Goal: Information Seeking & Learning: Learn about a topic

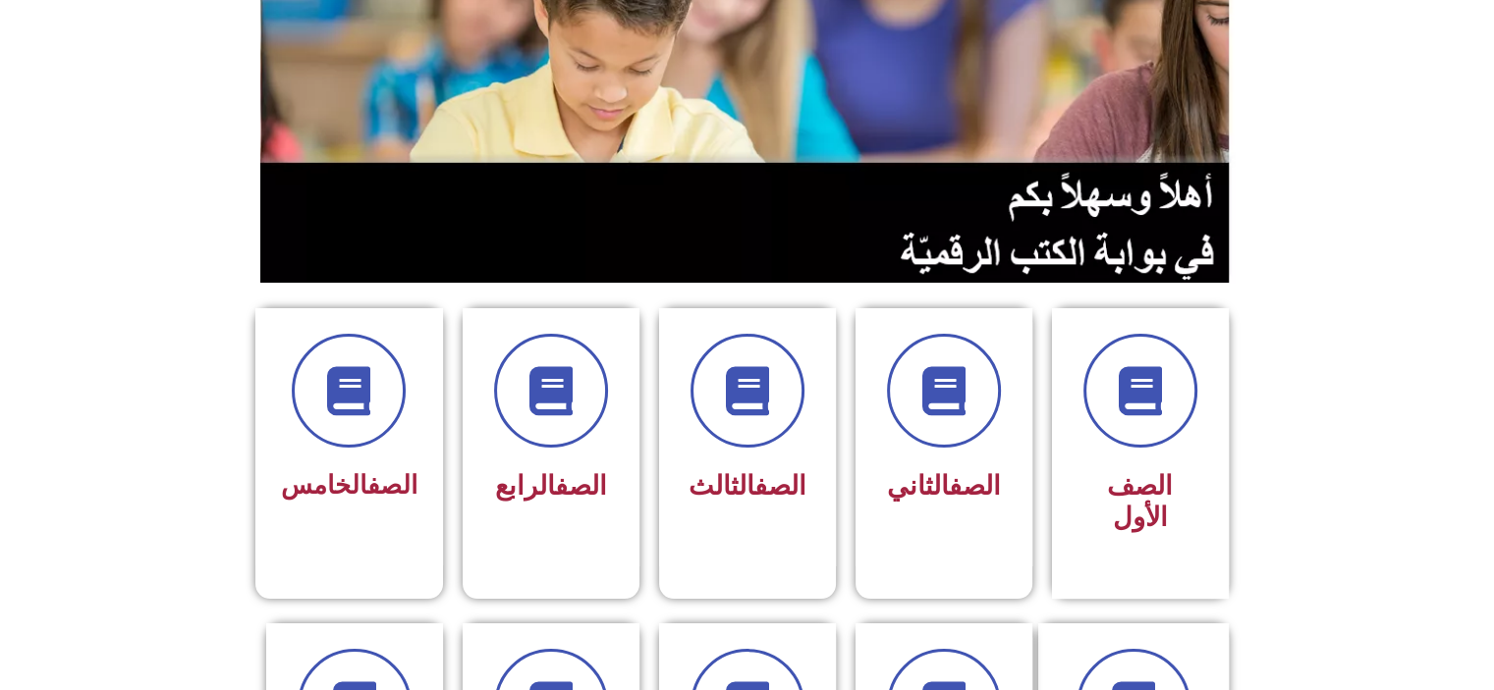
scroll to position [249, 0]
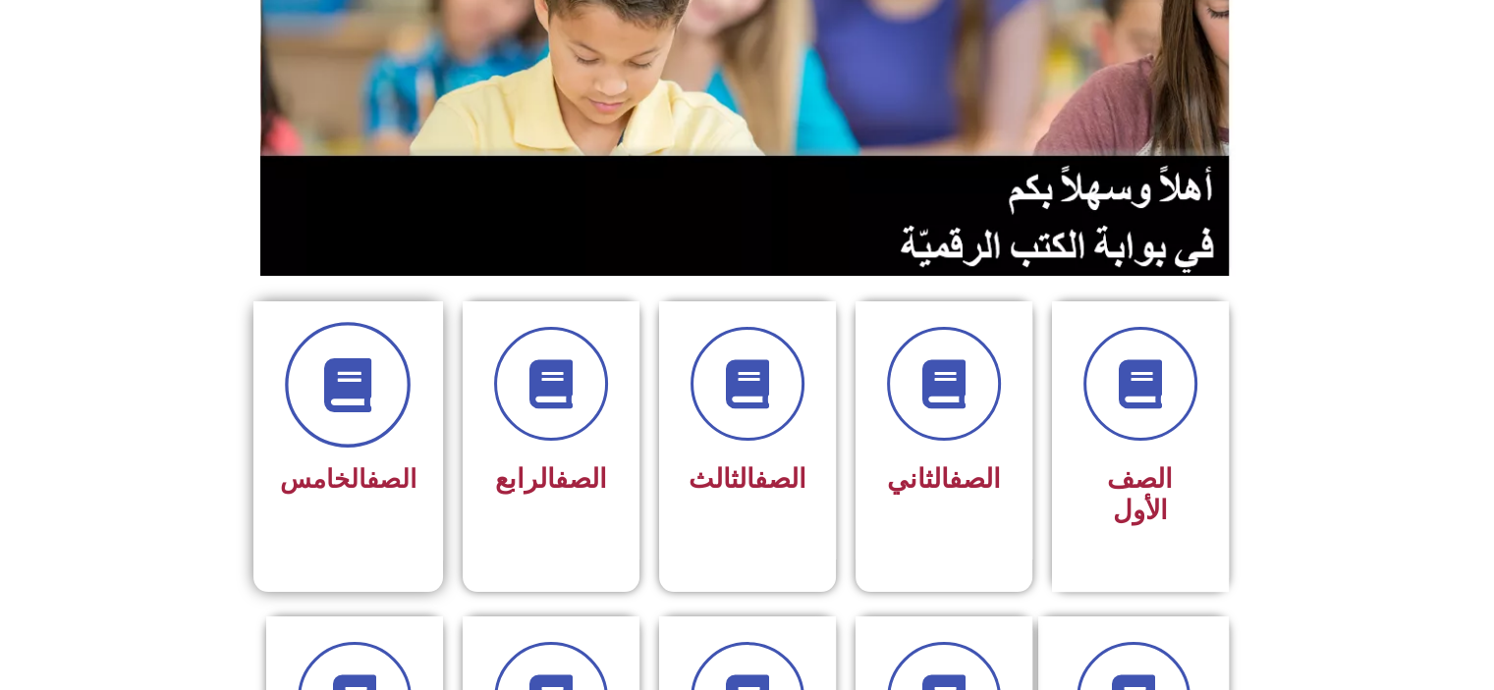
click at [353, 422] on span at bounding box center [348, 385] width 126 height 126
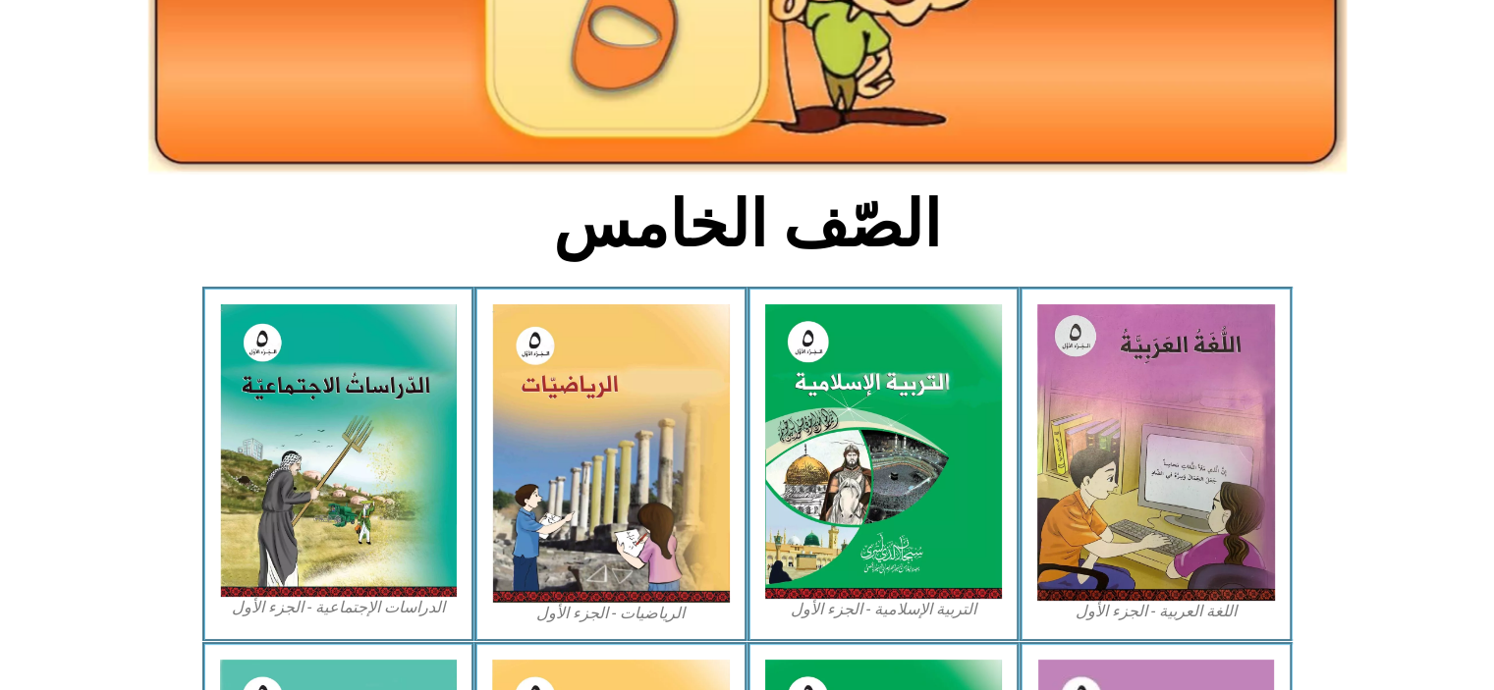
scroll to position [333, 0]
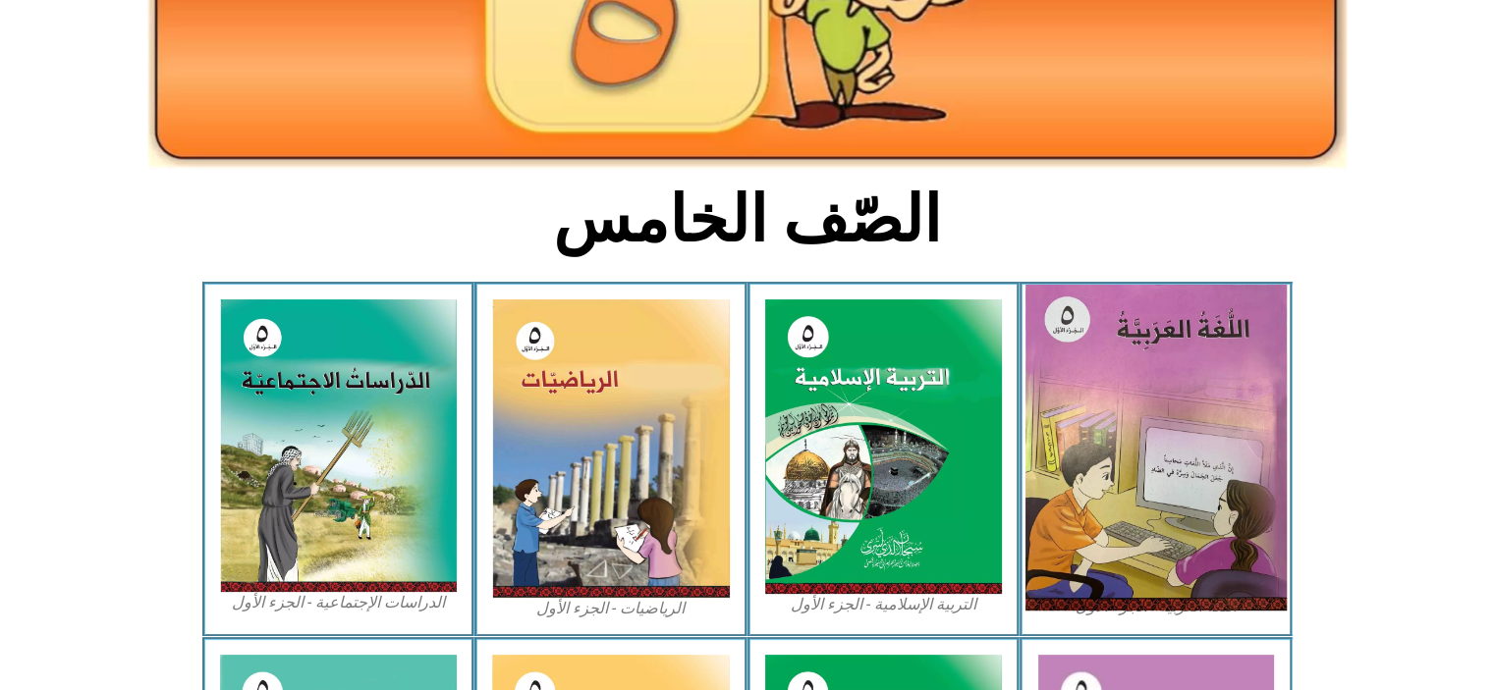
click at [1132, 409] on img at bounding box center [1155, 448] width 261 height 326
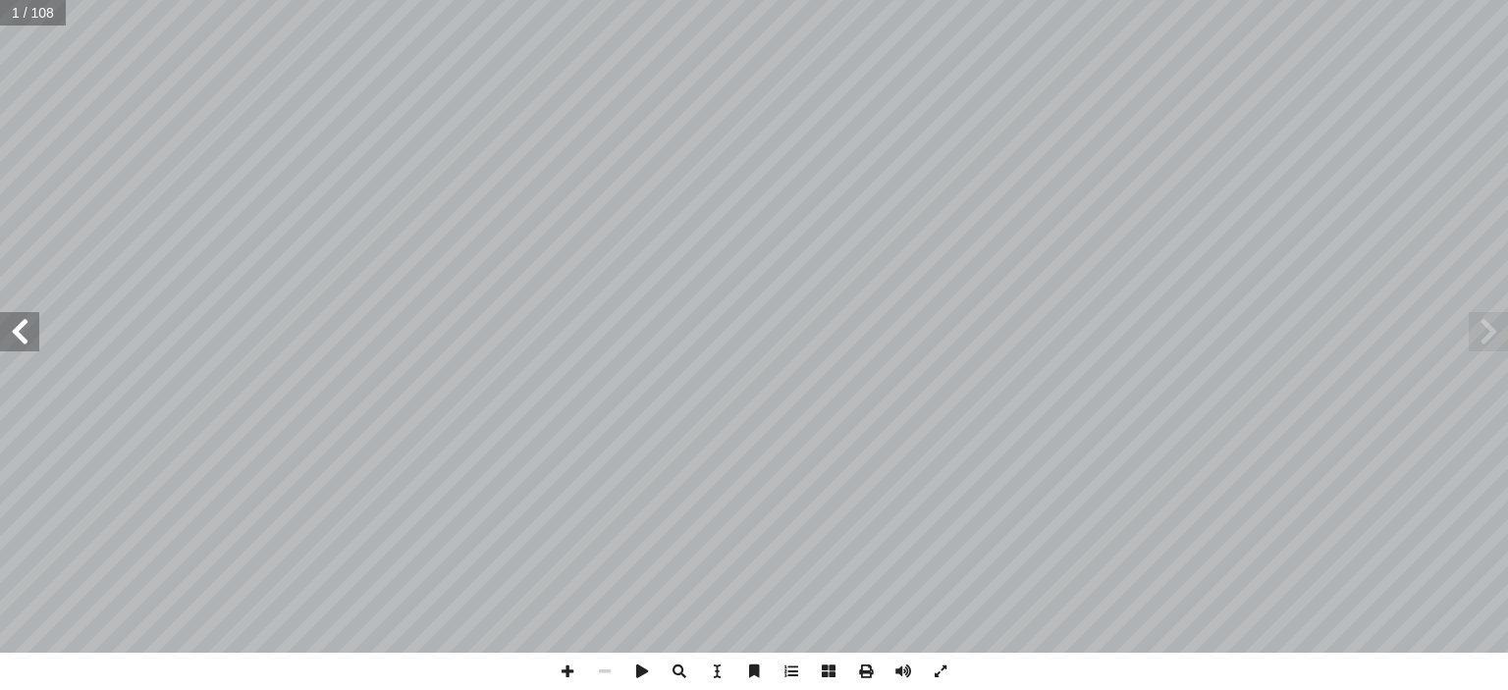
click at [19, 340] on span at bounding box center [19, 331] width 39 height 39
click at [26, 333] on span at bounding box center [19, 331] width 39 height 39
click at [16, 338] on span at bounding box center [19, 331] width 39 height 39
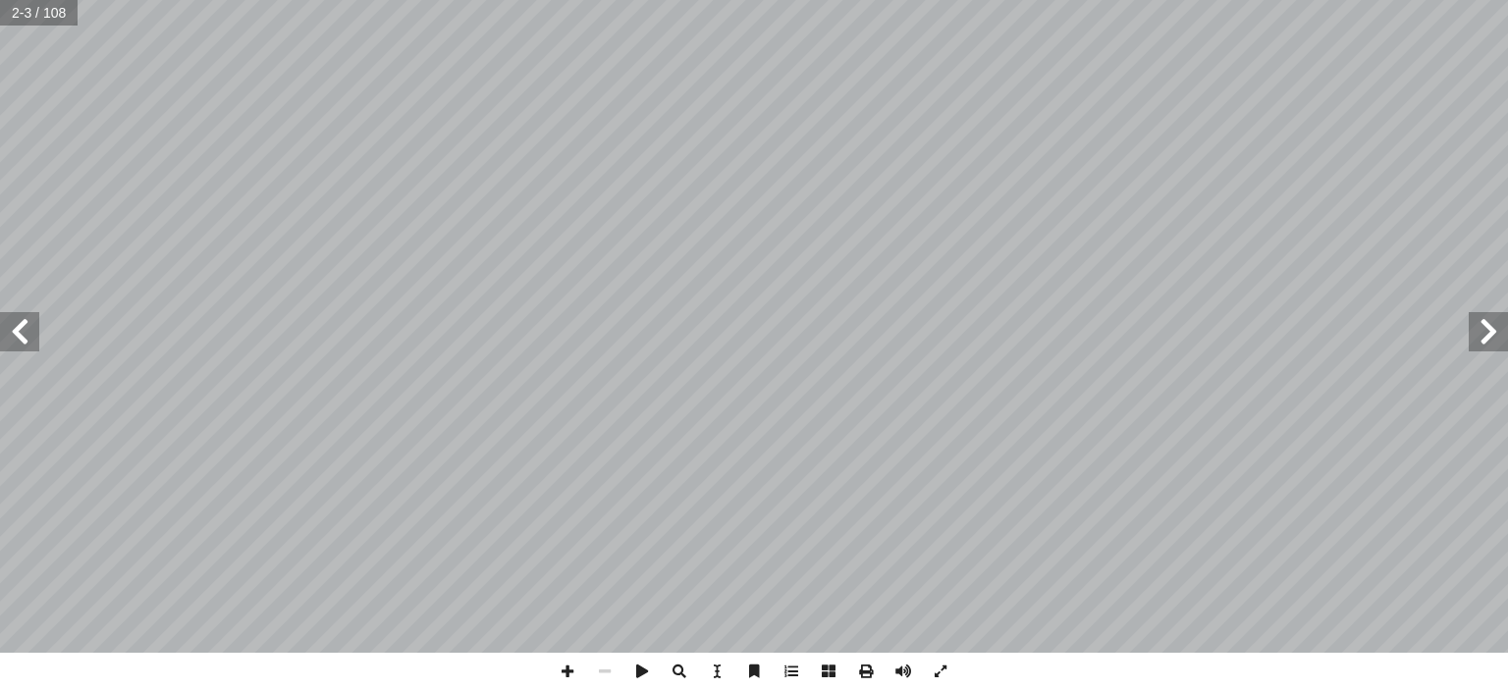
click at [0, 338] on span at bounding box center [19, 331] width 39 height 39
click at [21, 339] on span at bounding box center [19, 331] width 39 height 39
click at [26, 340] on span at bounding box center [19, 331] width 39 height 39
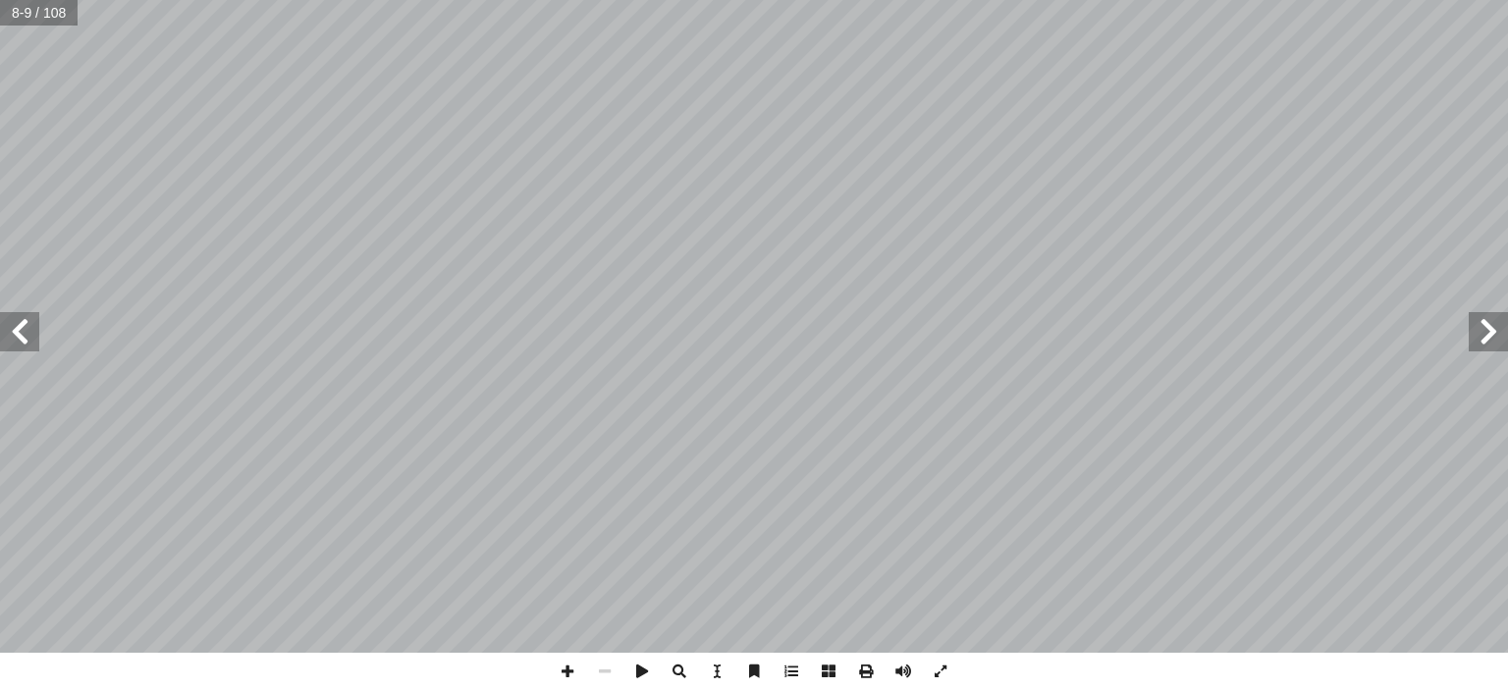
click at [29, 339] on span at bounding box center [19, 331] width 39 height 39
click at [30, 342] on span at bounding box center [19, 331] width 39 height 39
click at [29, 340] on span at bounding box center [19, 331] width 39 height 39
click at [31, 345] on span at bounding box center [19, 331] width 39 height 39
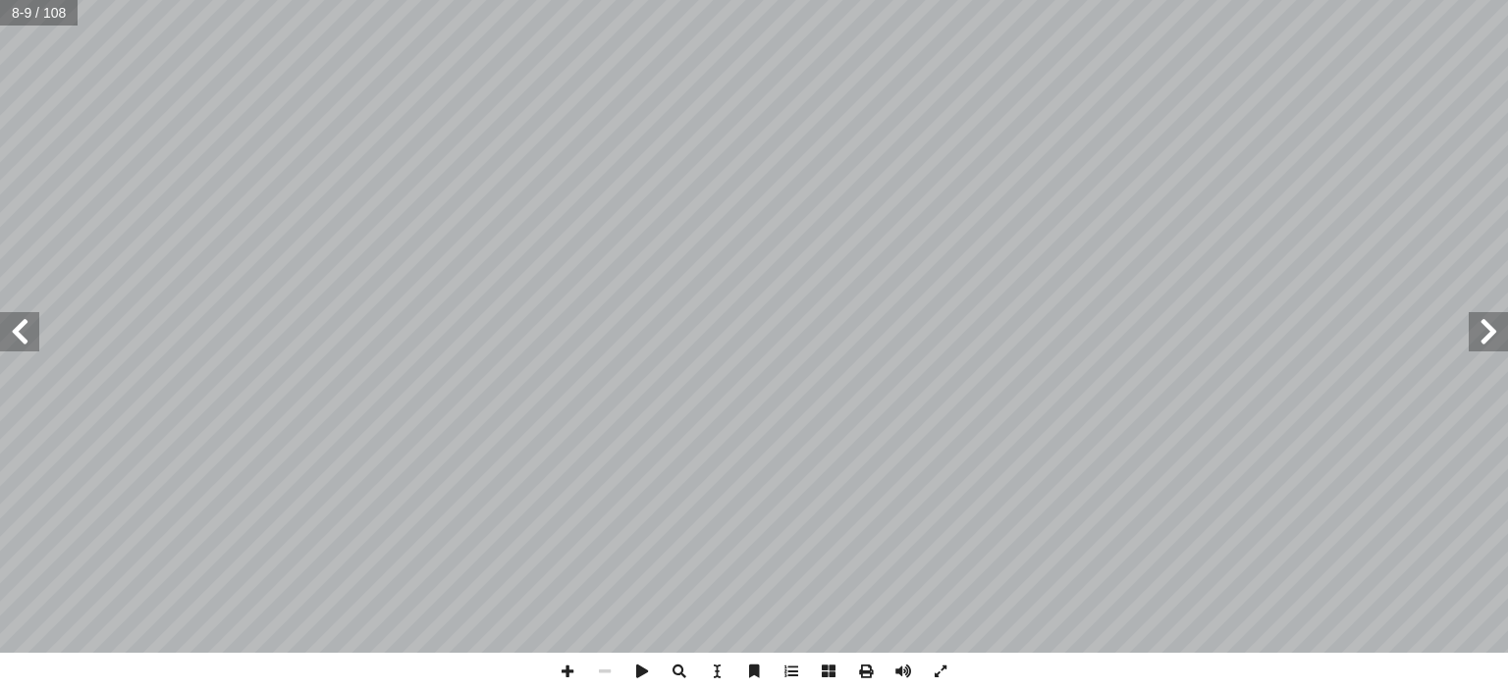
click at [31, 345] on span at bounding box center [19, 331] width 39 height 39
click at [26, 330] on span at bounding box center [19, 331] width 39 height 39
click at [24, 340] on span at bounding box center [19, 331] width 39 height 39
click at [26, 334] on span at bounding box center [19, 331] width 39 height 39
click at [16, 330] on span at bounding box center [19, 331] width 39 height 39
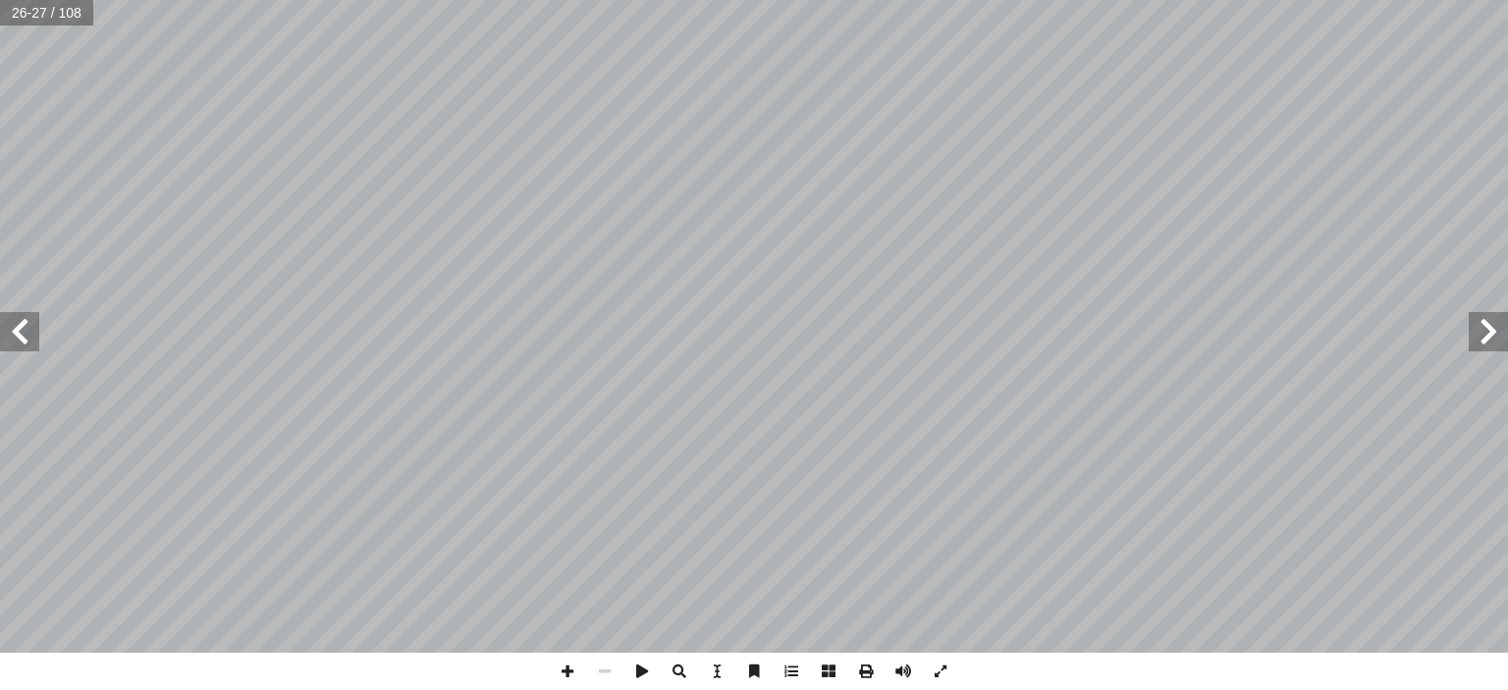
click at [22, 330] on span at bounding box center [19, 331] width 39 height 39
click at [27, 336] on span at bounding box center [19, 331] width 39 height 39
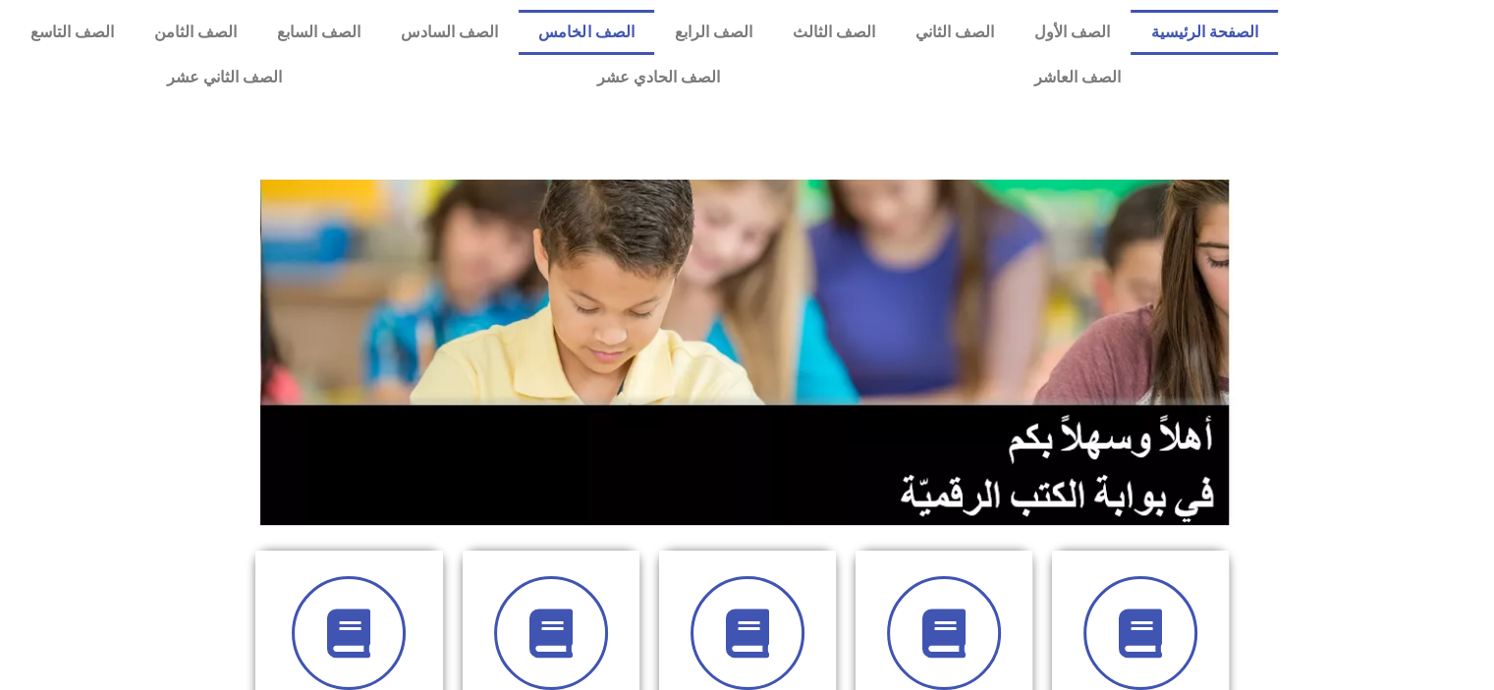
click at [640, 33] on link "الصف الخامس" at bounding box center [586, 32] width 136 height 45
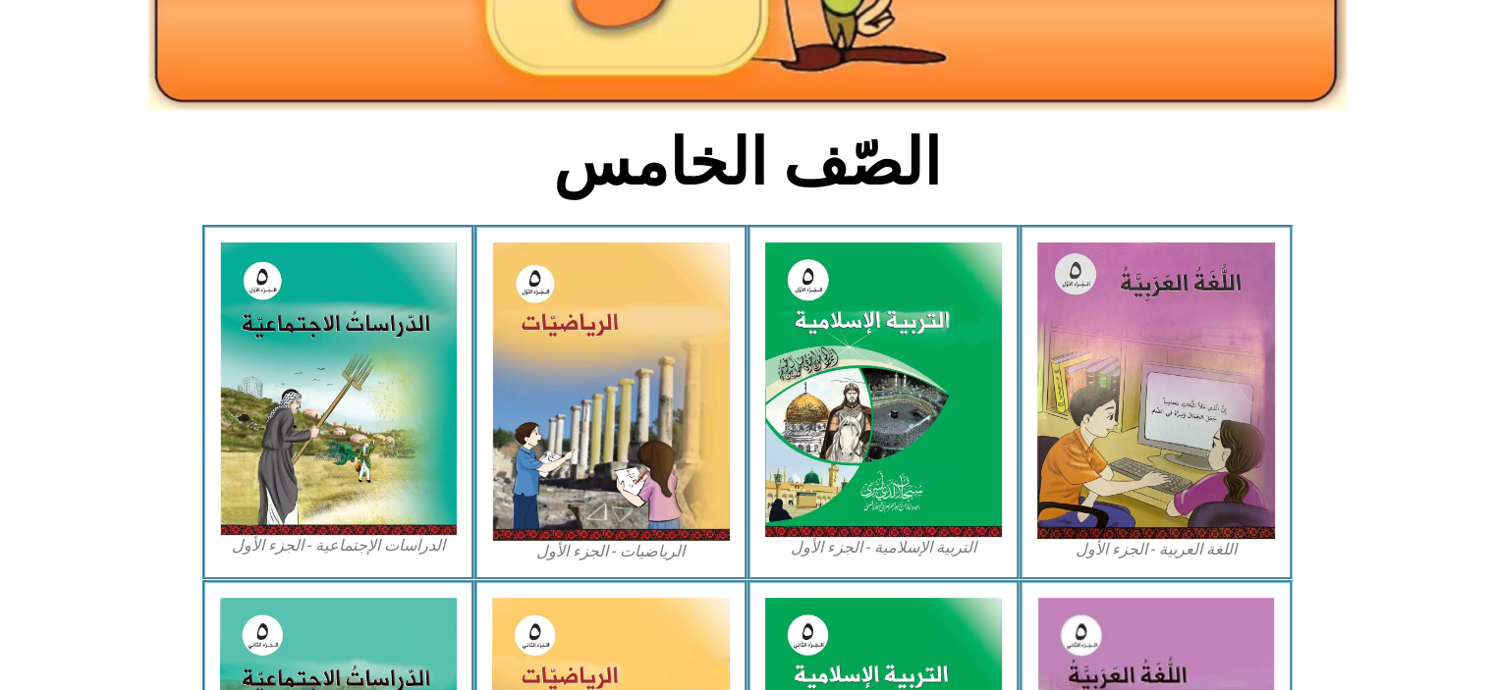
scroll to position [393, 0]
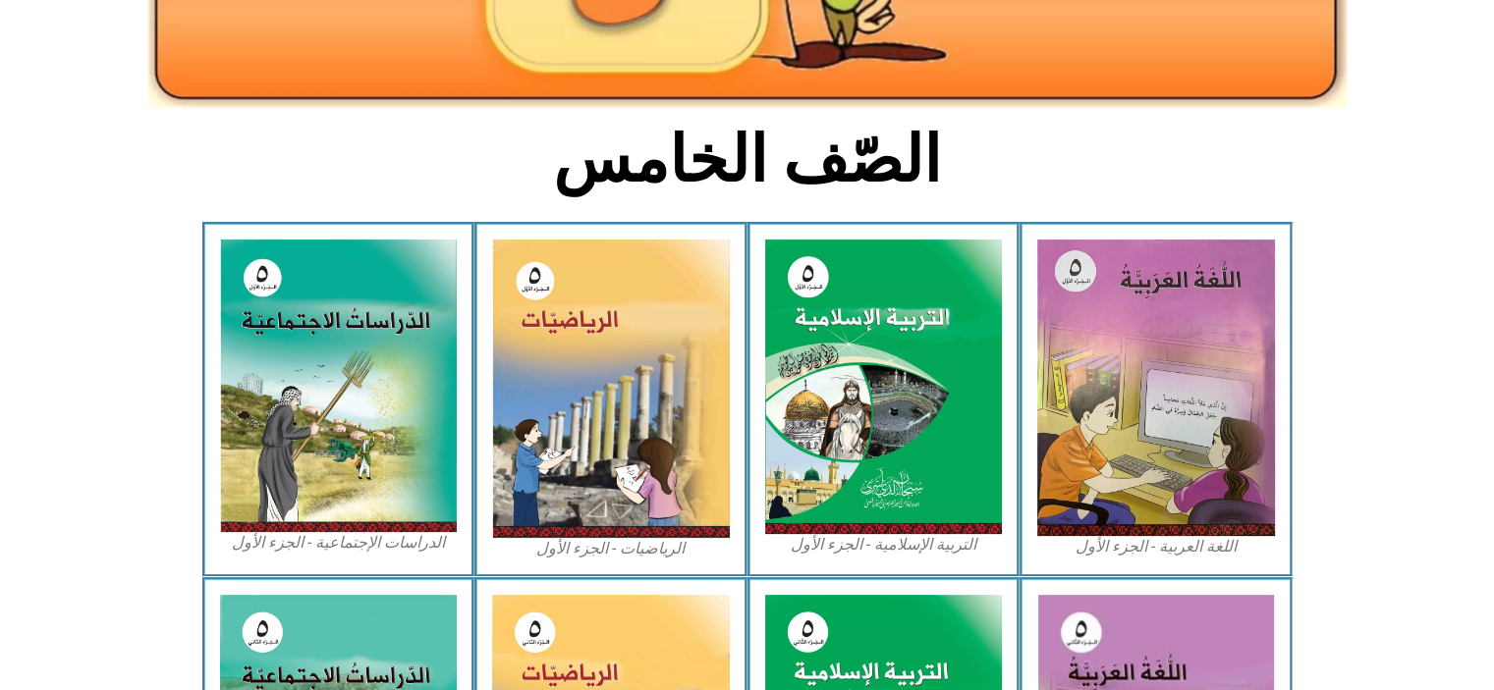
click at [856, 466] on img at bounding box center [884, 387] width 238 height 295
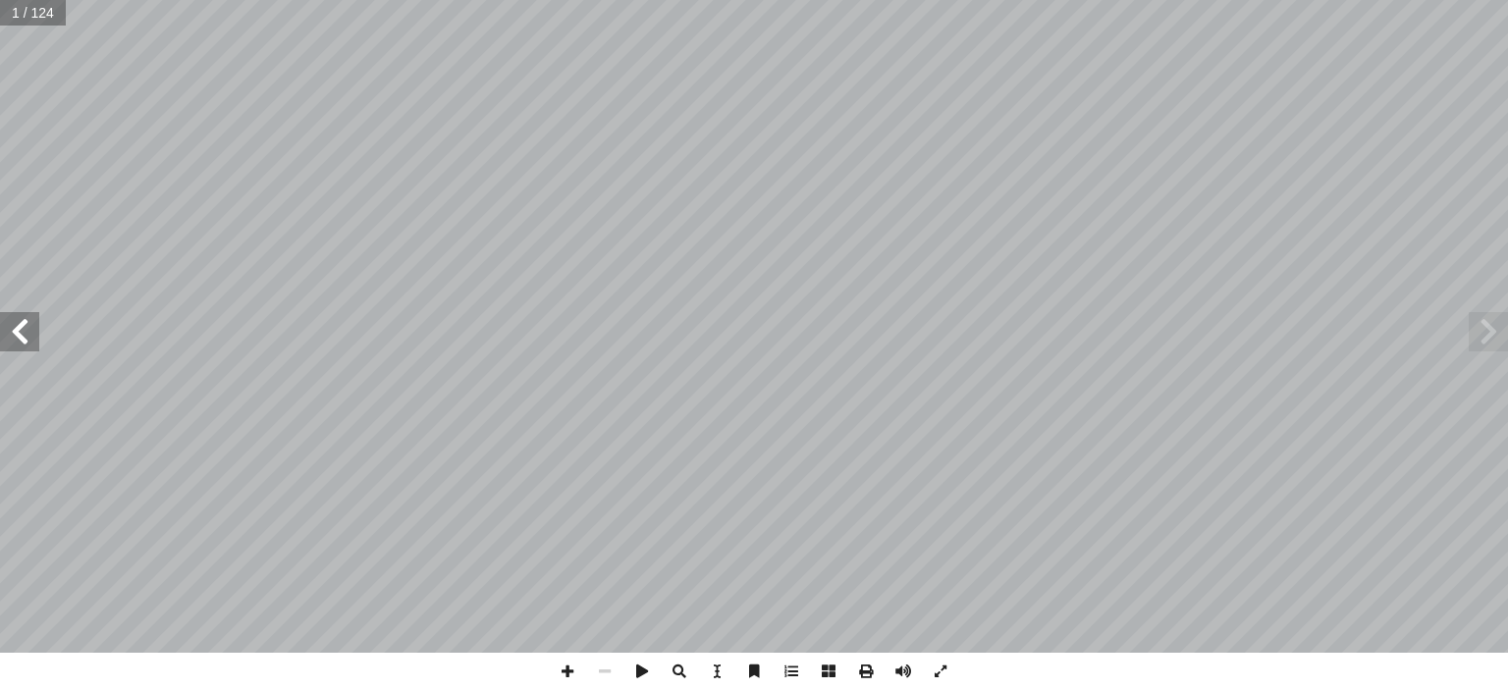
click at [21, 333] on span at bounding box center [19, 331] width 39 height 39
click at [19, 342] on span at bounding box center [19, 331] width 39 height 39
click at [12, 342] on span at bounding box center [19, 331] width 39 height 39
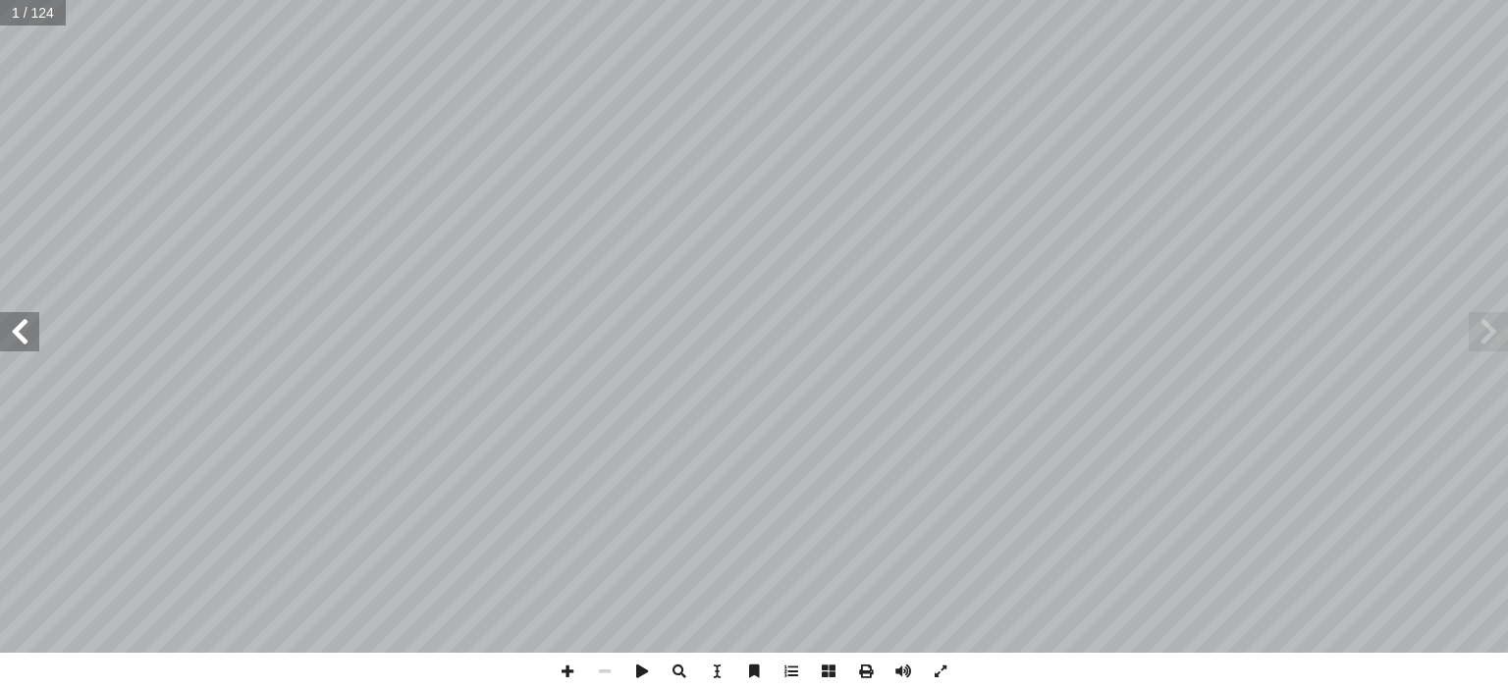
click at [4, 340] on span at bounding box center [19, 331] width 39 height 39
click at [2, 343] on span at bounding box center [19, 331] width 39 height 39
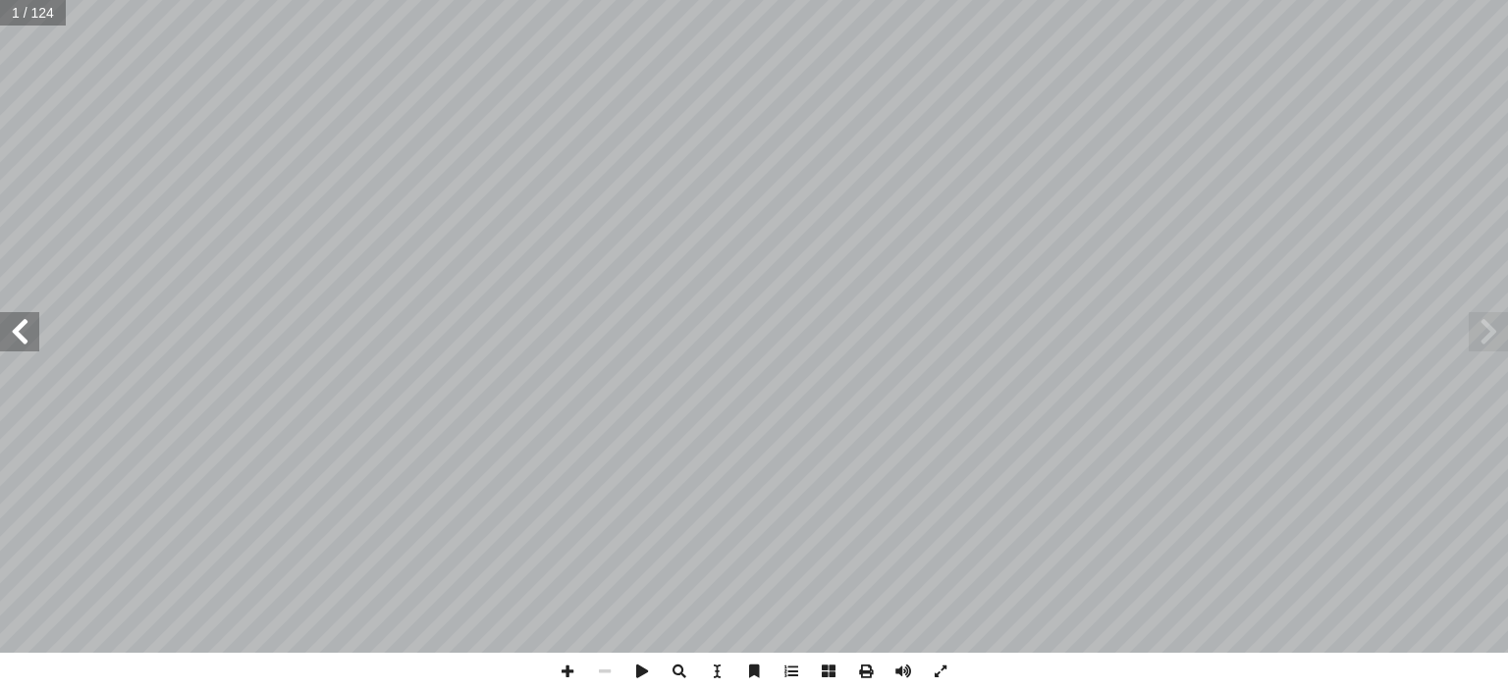
click at [0, 347] on span at bounding box center [19, 331] width 39 height 39
click at [0, 346] on span at bounding box center [19, 331] width 39 height 39
click at [0, 345] on span at bounding box center [19, 331] width 39 height 39
click at [0, 350] on span at bounding box center [19, 331] width 39 height 39
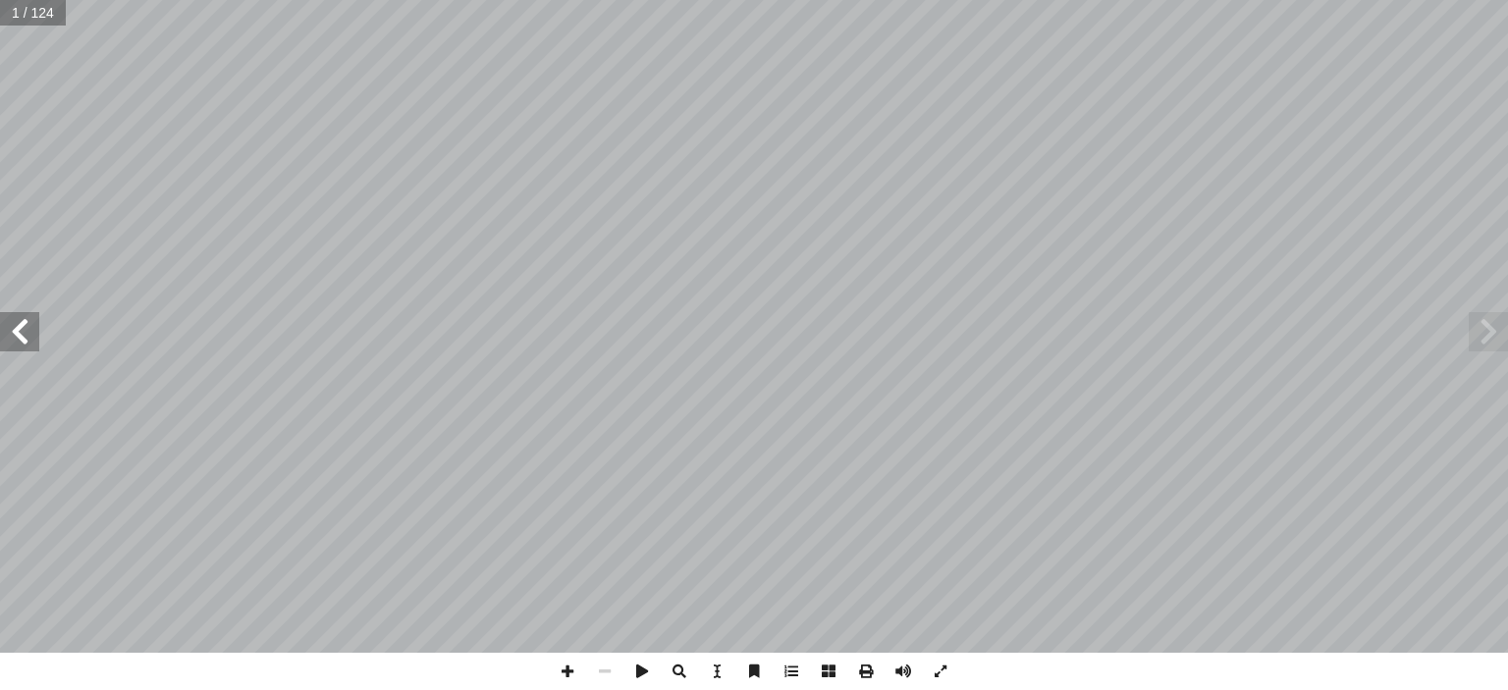
click at [0, 347] on span at bounding box center [19, 331] width 39 height 39
click at [0, 344] on span at bounding box center [19, 331] width 39 height 39
click at [24, 324] on span at bounding box center [19, 331] width 39 height 39
click at [19, 340] on span at bounding box center [19, 331] width 39 height 39
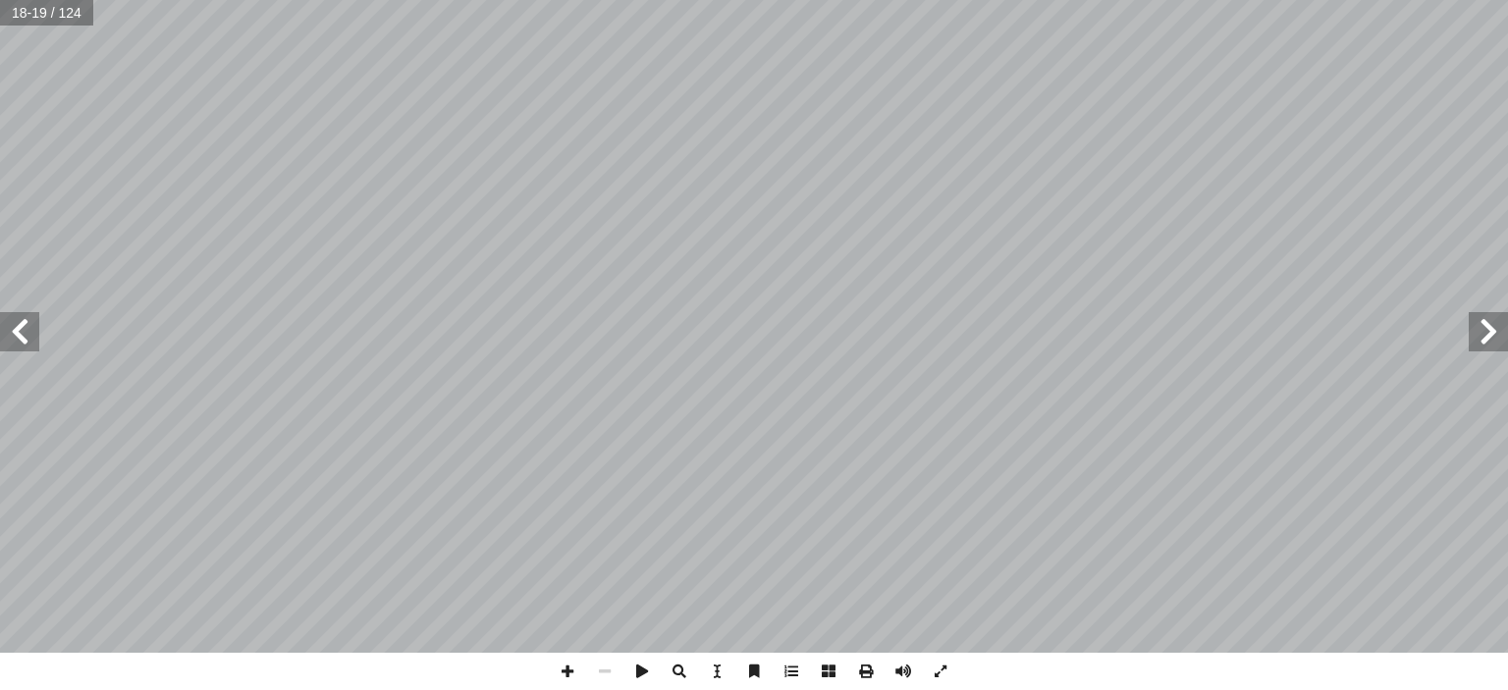
click at [19, 340] on span at bounding box center [19, 331] width 39 height 39
click at [29, 334] on span at bounding box center [19, 331] width 39 height 39
click at [19, 330] on span at bounding box center [19, 331] width 39 height 39
click at [8, 324] on span at bounding box center [19, 331] width 39 height 39
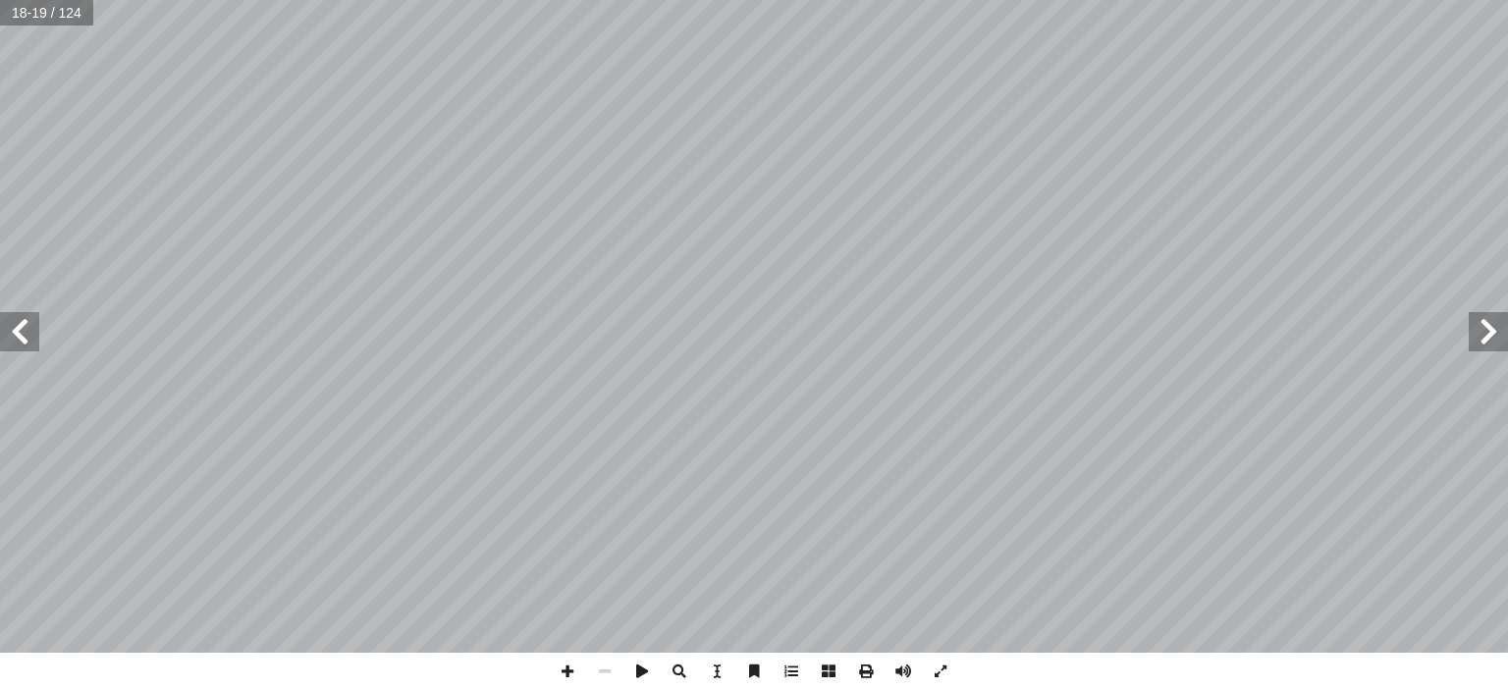
click at [12, 333] on span at bounding box center [19, 331] width 39 height 39
click at [9, 332] on span at bounding box center [19, 331] width 39 height 39
click at [11, 324] on span at bounding box center [19, 331] width 39 height 39
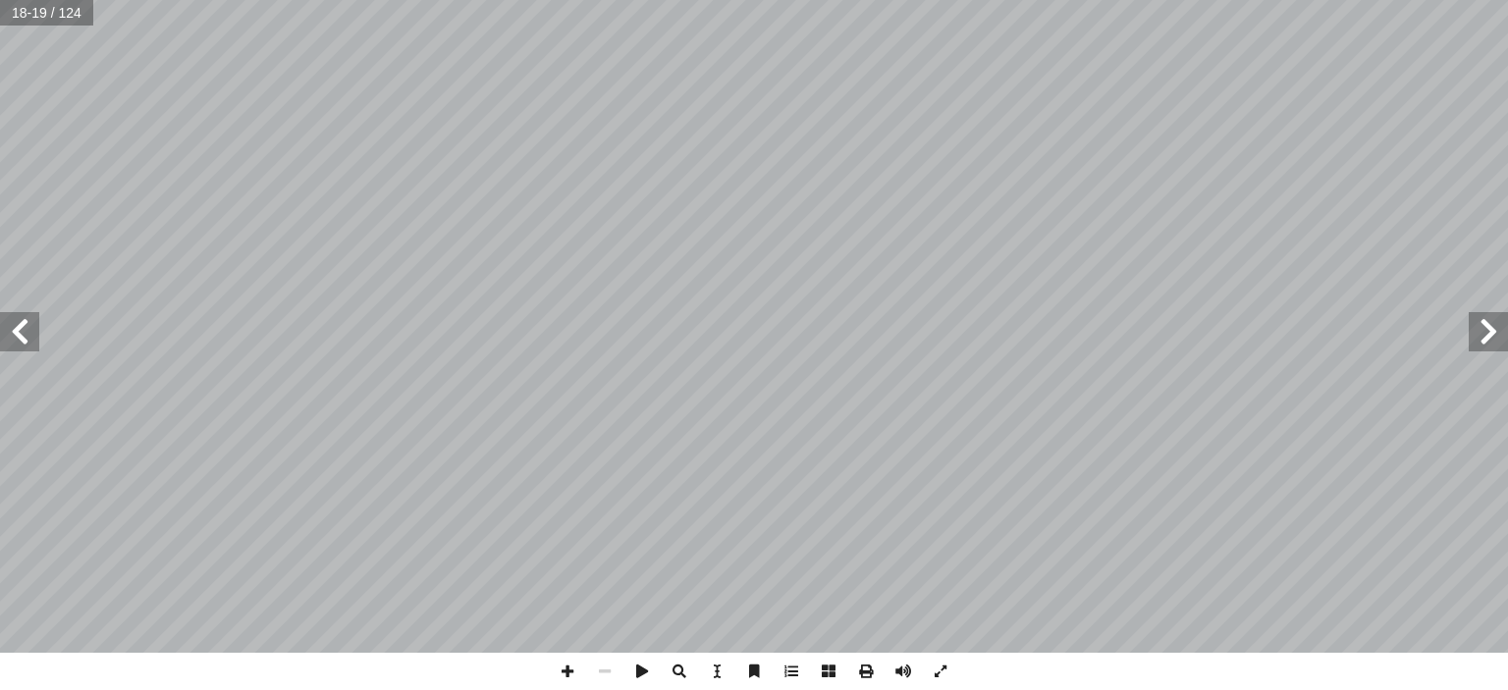
click at [4, 328] on span at bounding box center [19, 331] width 39 height 39
click at [4, 327] on span at bounding box center [19, 331] width 39 height 39
click at [0, 334] on span at bounding box center [19, 331] width 39 height 39
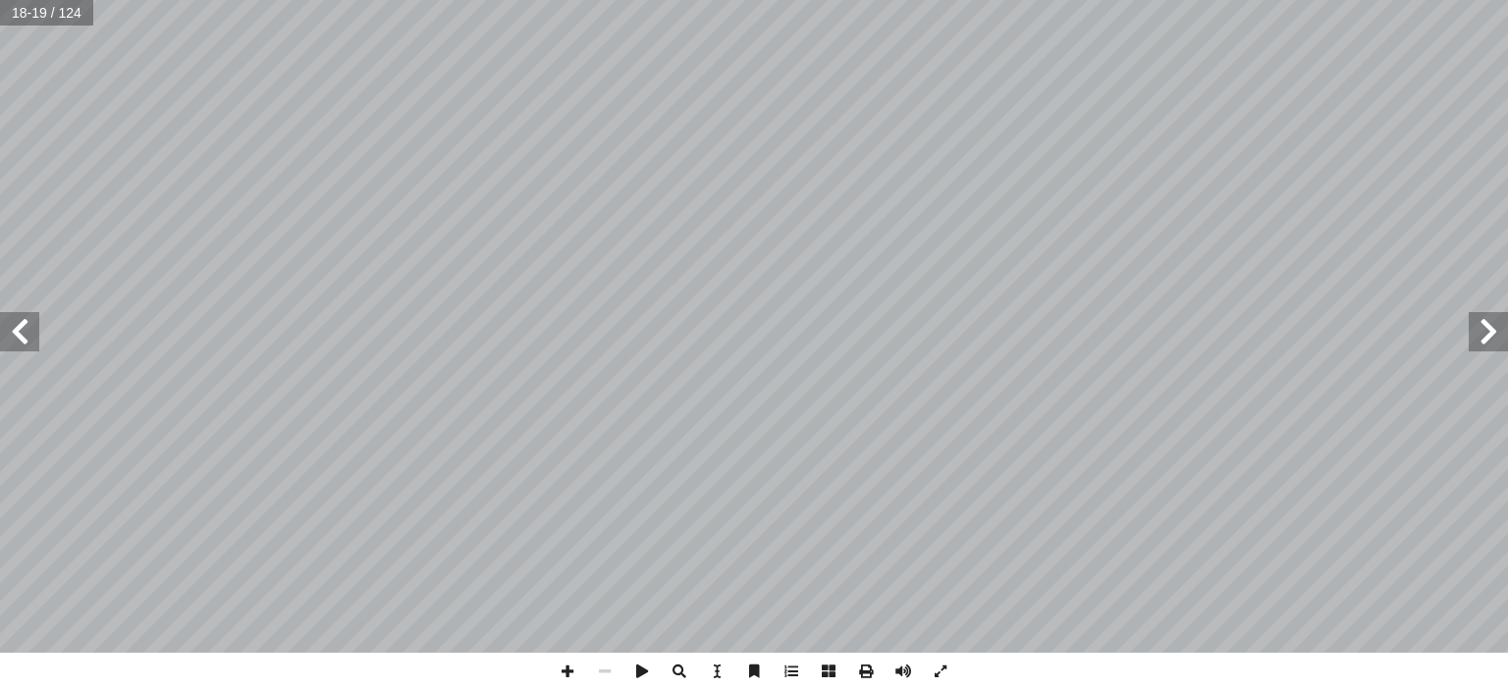
click at [0, 334] on span at bounding box center [19, 331] width 39 height 39
click at [0, 330] on span at bounding box center [19, 331] width 39 height 39
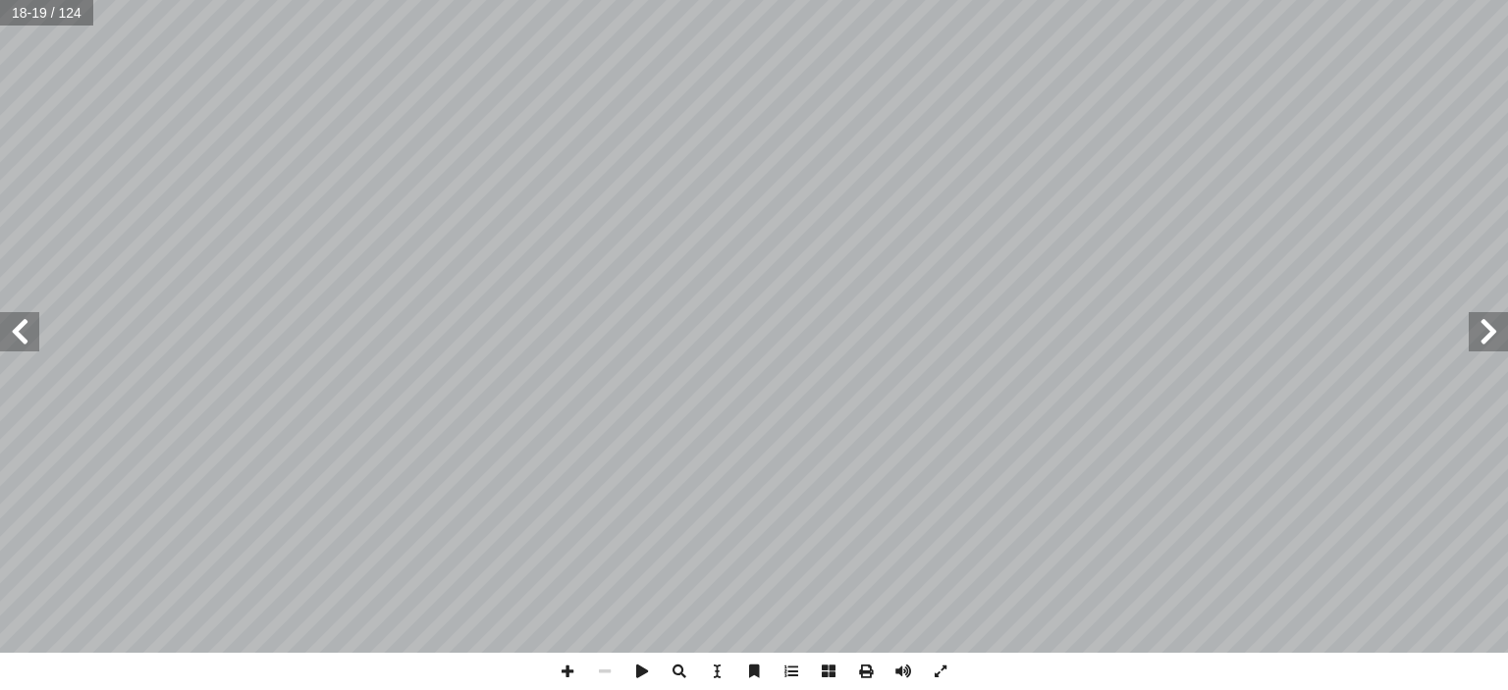
click at [0, 326] on span at bounding box center [19, 331] width 39 height 39
click at [21, 330] on span at bounding box center [19, 331] width 39 height 39
click at [1489, 337] on span at bounding box center [1488, 331] width 39 height 39
click at [21, 333] on span at bounding box center [19, 331] width 39 height 39
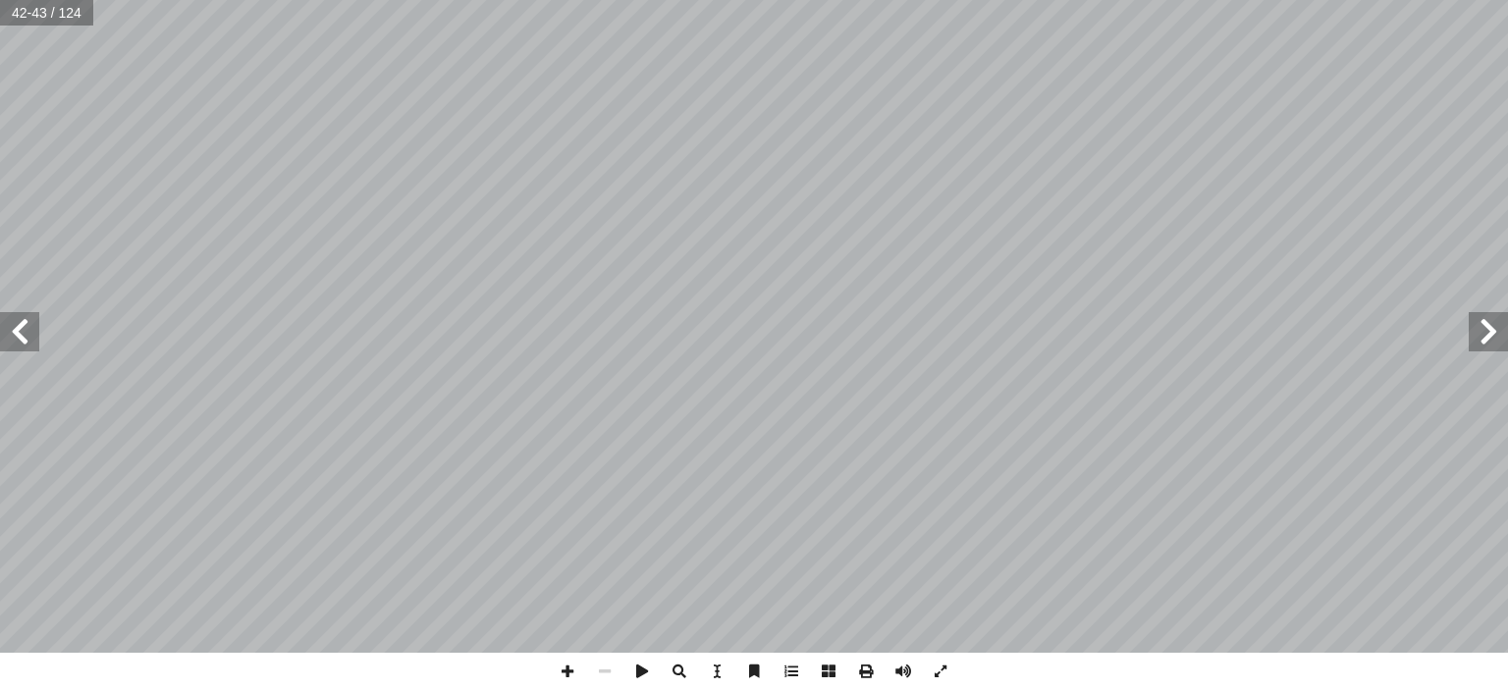
click at [1, 339] on span at bounding box center [19, 331] width 39 height 39
click at [1507, 338] on span at bounding box center [1488, 331] width 39 height 39
click at [1494, 330] on span at bounding box center [1488, 331] width 39 height 39
click at [24, 327] on span at bounding box center [19, 331] width 39 height 39
click at [4, 326] on span at bounding box center [19, 331] width 39 height 39
